Goal: Register for event/course

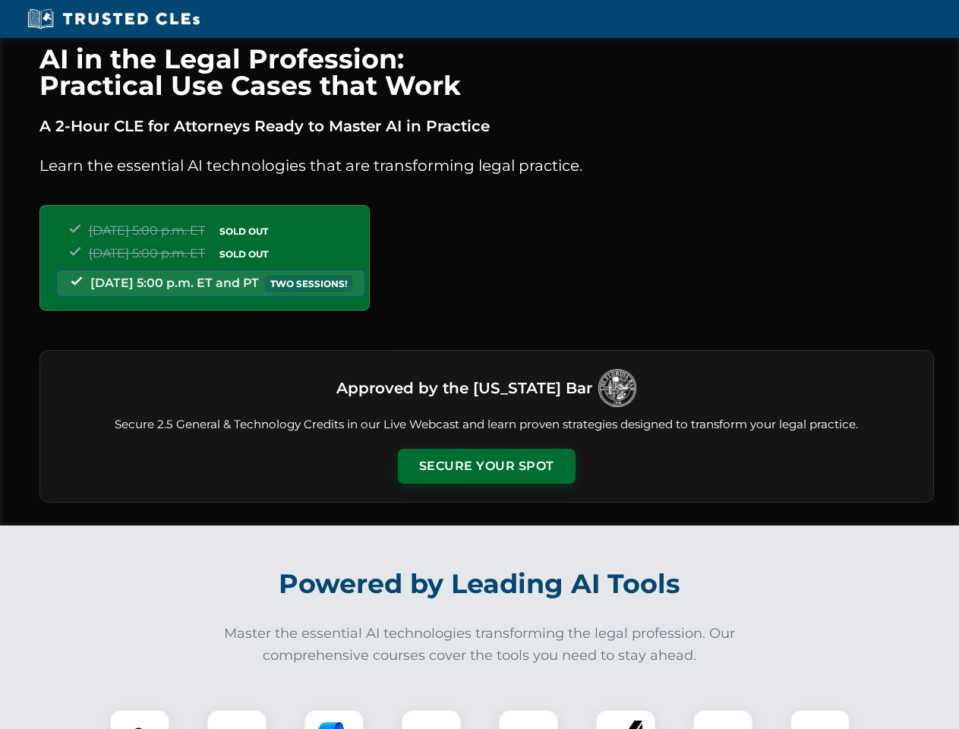
click at [486, 466] on button "Secure Your Spot" at bounding box center [487, 466] width 178 height 35
click at [140, 719] on img at bounding box center [140, 740] width 44 height 44
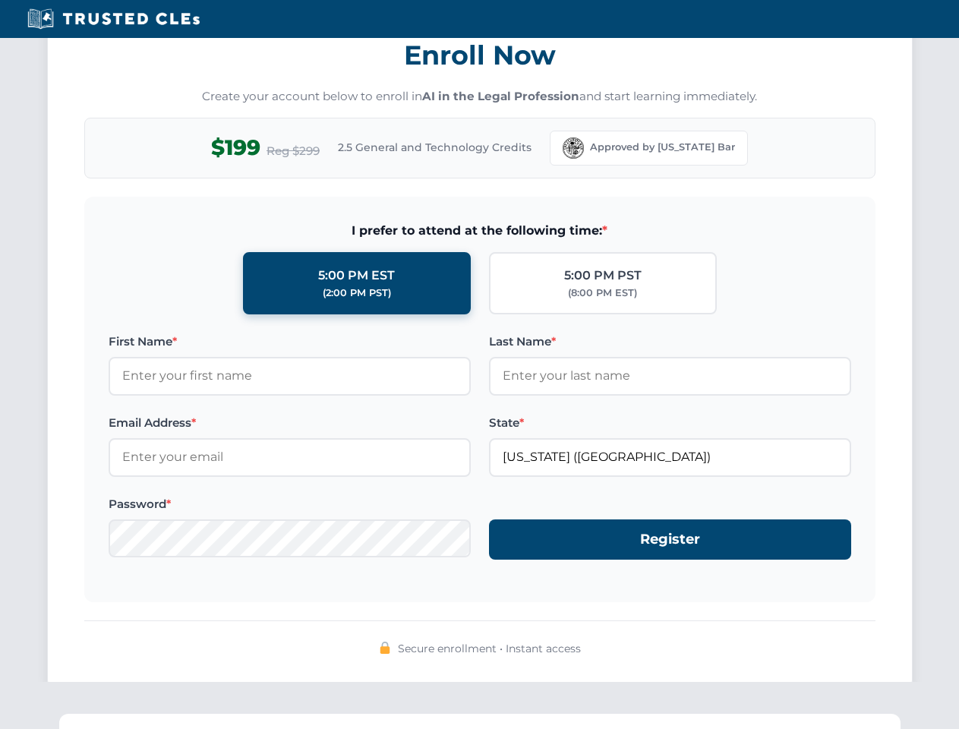
scroll to position [1491, 0]
